Goal: Obtain resource: Download file/media

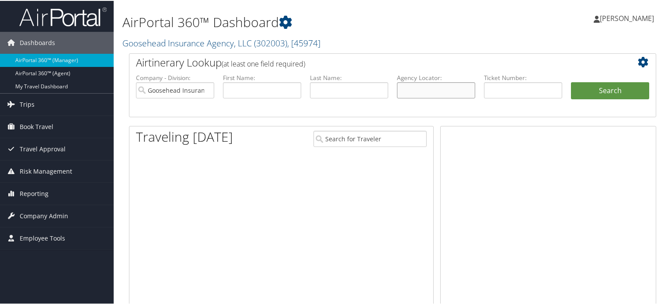
click at [416, 87] on input "text" at bounding box center [436, 89] width 78 height 16
paste input "DCMVMX"
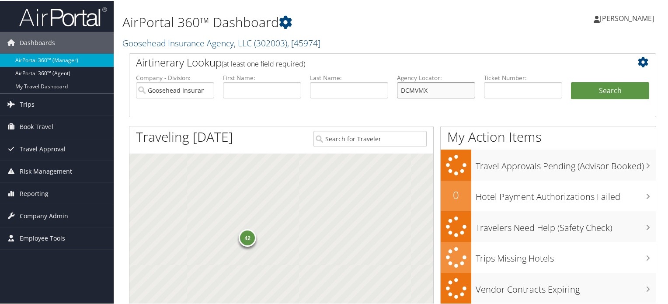
type input "DCMVMX"
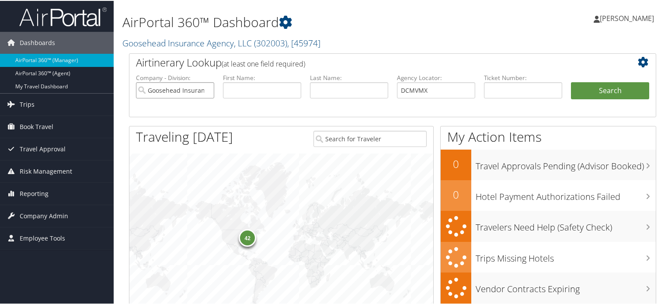
click at [206, 87] on input "Goosehead Insurance Agency, LLC" at bounding box center [175, 89] width 78 height 16
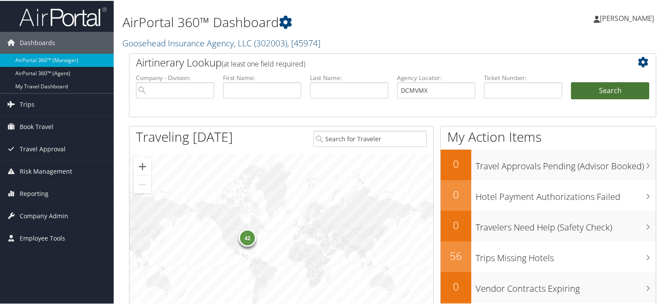
click at [601, 87] on button "Search" at bounding box center [610, 89] width 78 height 17
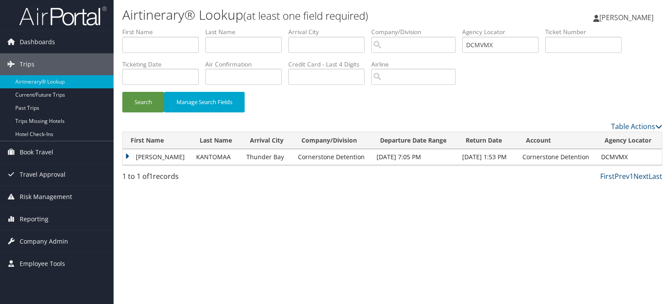
click at [150, 154] on td "ASKO MIKAEL" at bounding box center [157, 157] width 69 height 16
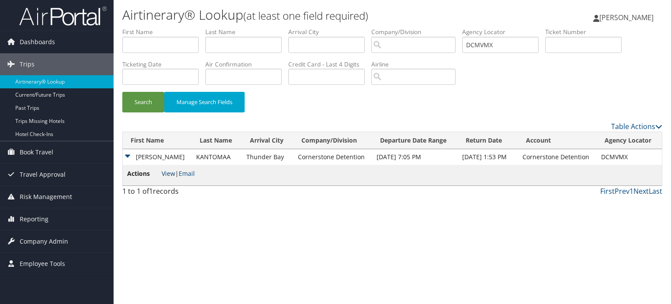
click at [166, 174] on link "View" at bounding box center [169, 173] width 14 height 8
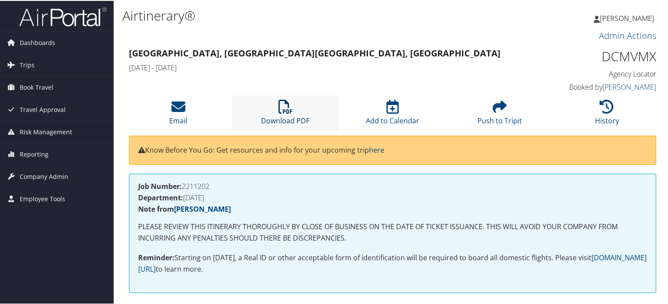
click at [289, 107] on icon at bounding box center [285, 106] width 14 height 14
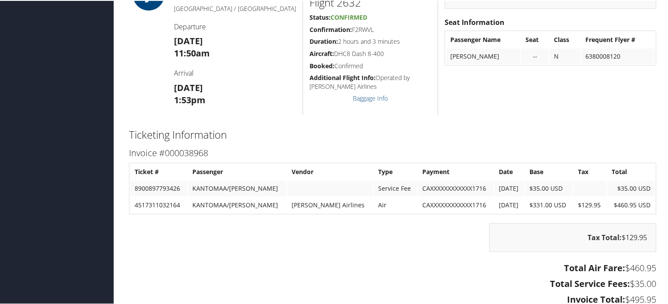
scroll to position [732, 0]
